Goal: Transaction & Acquisition: Book appointment/travel/reservation

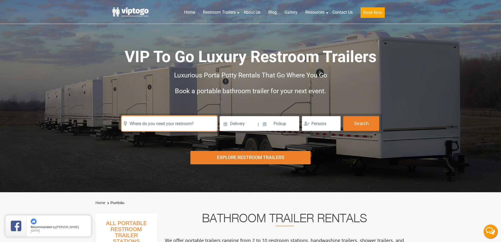
click at [161, 121] on input "text" at bounding box center [169, 123] width 95 height 15
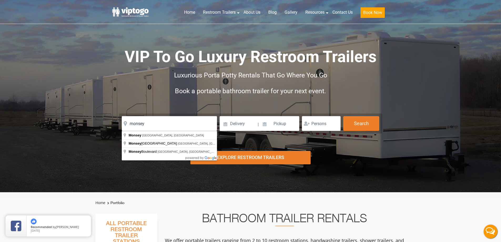
type input "Monsey, NY, USA"
drag, startPoint x: 148, startPoint y: 137, endPoint x: 152, endPoint y: 135, distance: 4.0
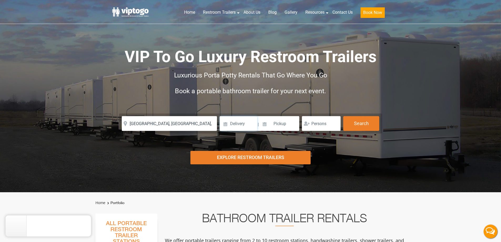
click at [231, 125] on input at bounding box center [238, 123] width 38 height 15
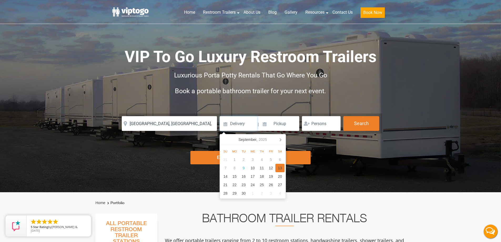
click at [280, 167] on div "13" at bounding box center [279, 167] width 9 height 8
type input "09/13/2025"
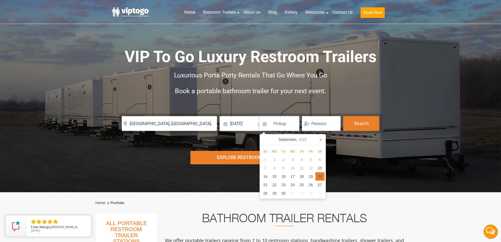
click at [320, 177] on div "20" at bounding box center [319, 176] width 9 height 8
type input "09/20/2025"
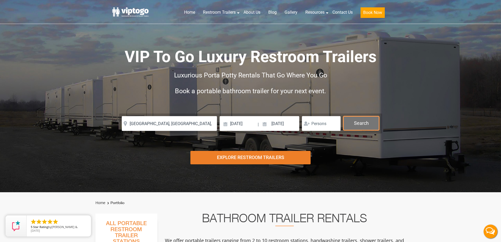
click at [361, 125] on button "Search" at bounding box center [361, 123] width 36 height 14
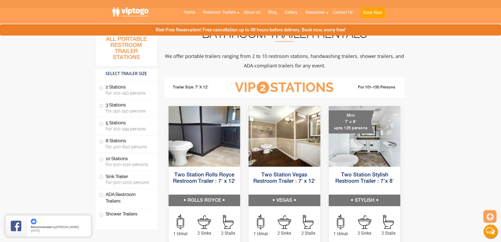
scroll to position [289, 0]
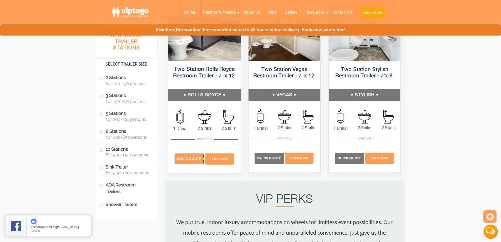
click at [192, 160] on span "Quick Quote" at bounding box center [189, 159] width 24 height 4
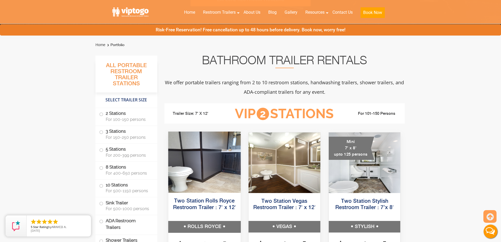
scroll to position [0, 0]
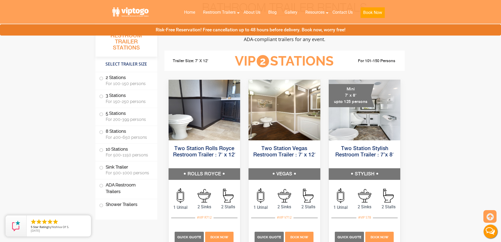
scroll to position [263, 0]
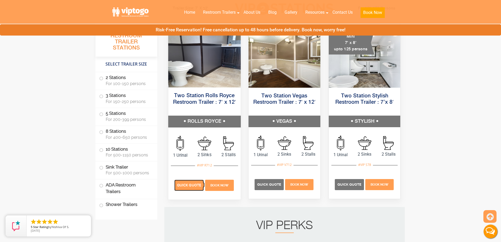
click at [187, 189] on p "Quick Quote" at bounding box center [188, 185] width 29 height 11
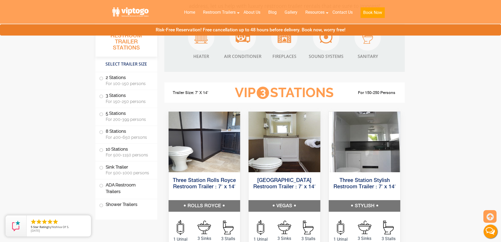
scroll to position [578, 0]
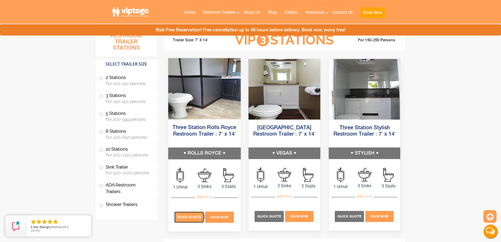
click at [189, 215] on span "Quick Quote" at bounding box center [189, 216] width 24 height 4
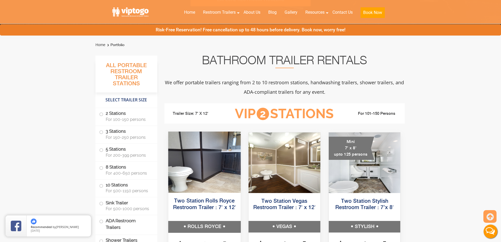
scroll to position [210, 0]
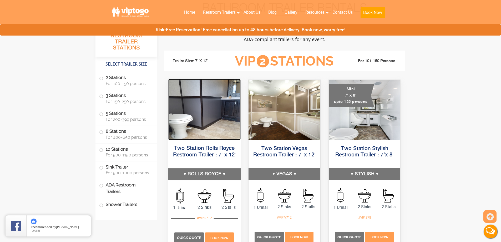
click at [190, 140] on img at bounding box center [204, 109] width 72 height 61
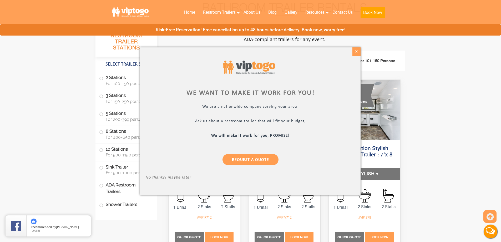
click at [355, 53] on div "X" at bounding box center [356, 51] width 8 height 9
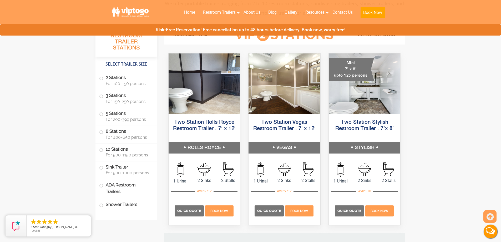
scroll to position [315, 0]
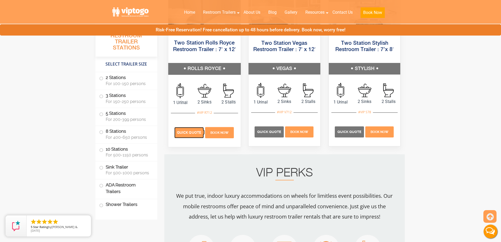
click at [195, 135] on p "Quick Quote" at bounding box center [188, 132] width 29 height 11
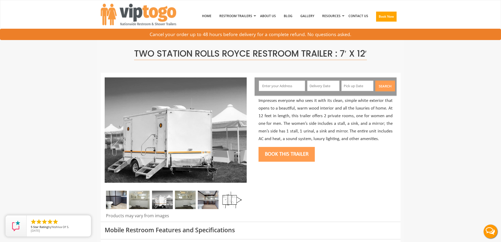
click at [271, 85] on input "text" at bounding box center [282, 85] width 46 height 11
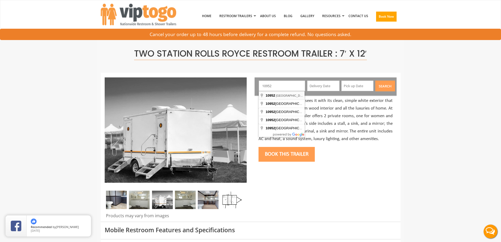
type input "Monsey, NY 10952, USA"
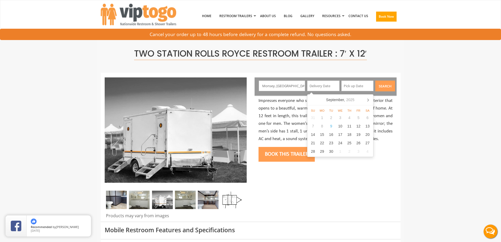
click at [318, 82] on input "text" at bounding box center [323, 85] width 32 height 11
click at [347, 135] on div "18" at bounding box center [349, 134] width 9 height 8
type input "09/18/2025"
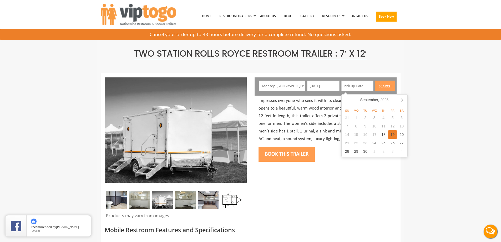
click at [392, 136] on div "19" at bounding box center [392, 134] width 9 height 8
type input "09/19/2025"
click at [346, 202] on div at bounding box center [251, 147] width 300 height 148
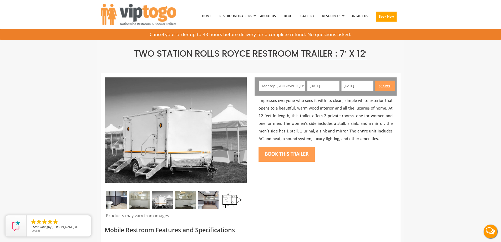
click at [388, 86] on button "Search" at bounding box center [385, 85] width 20 height 11
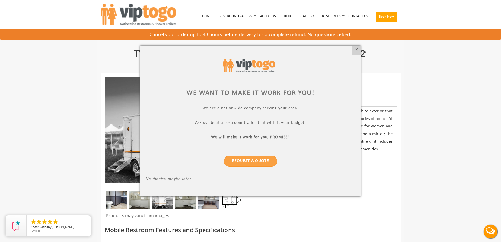
drag, startPoint x: 354, startPoint y: 50, endPoint x: 321, endPoint y: 40, distance: 34.2
click at [354, 50] on div "X" at bounding box center [356, 49] width 8 height 9
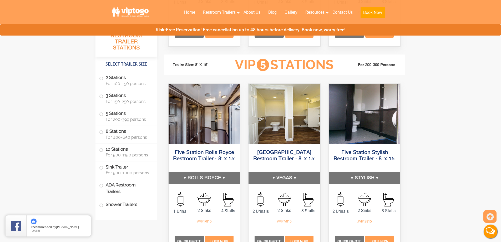
scroll to position [841, 0]
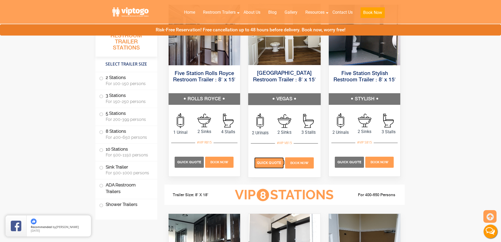
click at [273, 165] on p "Quick Quote" at bounding box center [268, 162] width 29 height 11
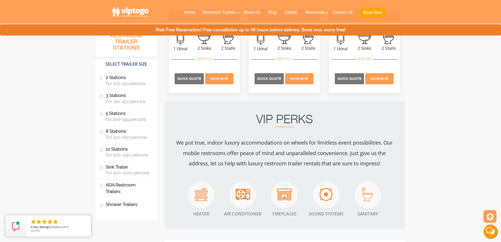
scroll to position [342, 0]
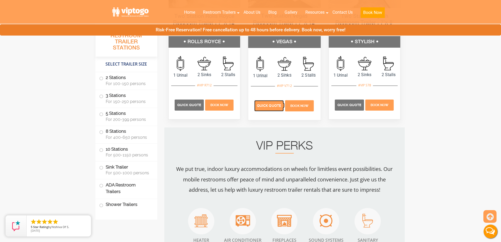
click at [265, 103] on p "Quick Quote" at bounding box center [268, 105] width 29 height 11
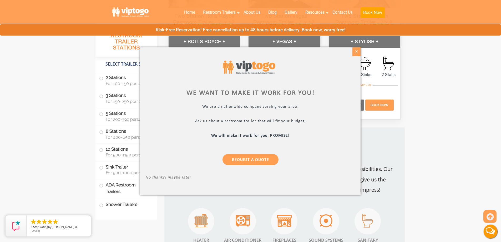
click at [355, 52] on div "X" at bounding box center [356, 51] width 8 height 9
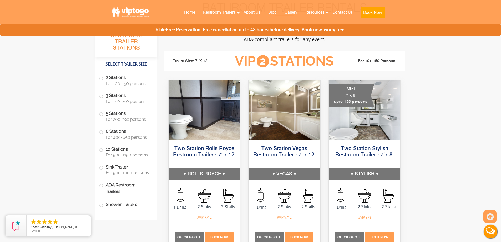
scroll to position [289, 0]
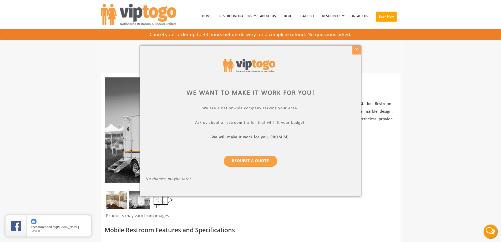
click at [358, 50] on div "X" at bounding box center [356, 49] width 8 height 9
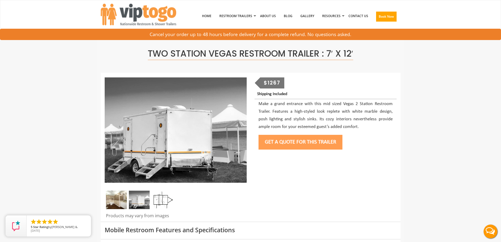
drag, startPoint x: 290, startPoint y: 84, endPoint x: 363, endPoint y: 85, distance: 73.1
click at [363, 85] on div "$1267 Shipping Included Make a grand entrance with this mid sized Vegas 2 Stati…" at bounding box center [325, 114] width 150 height 75
